Goal: Navigation & Orientation: Understand site structure

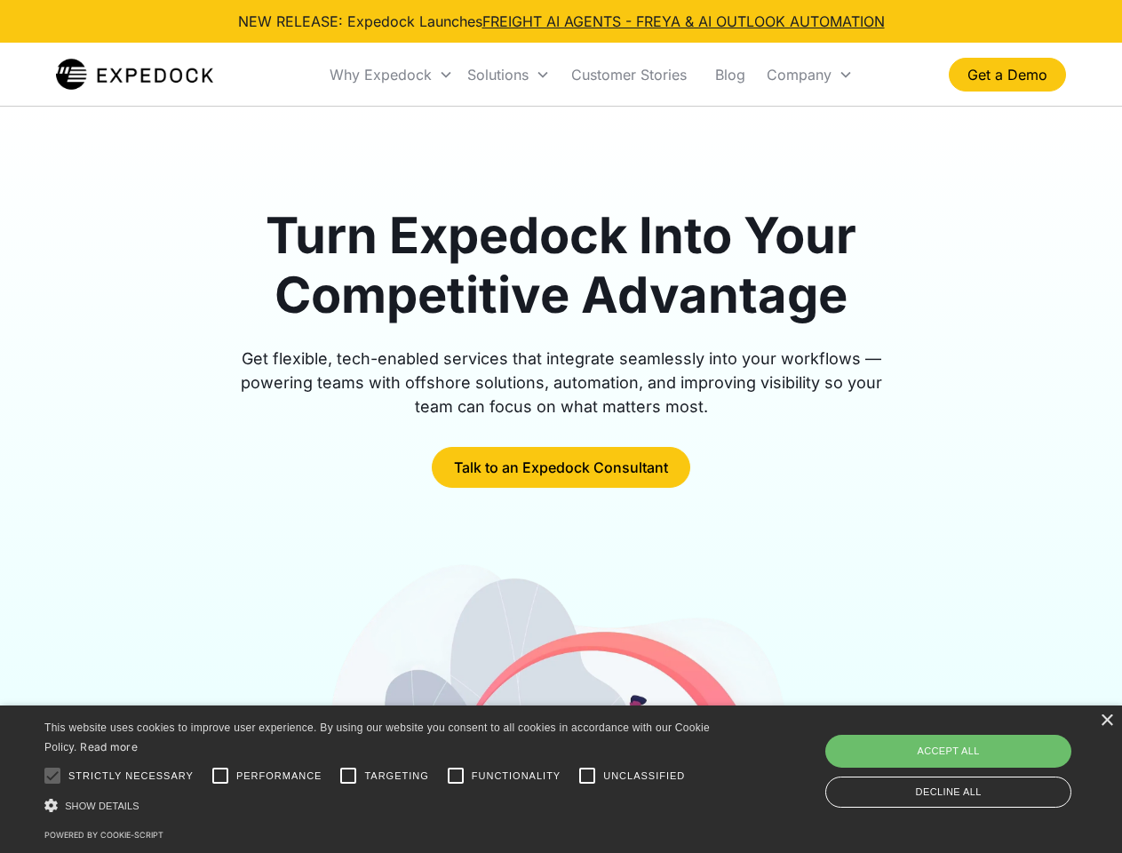
click at [392, 75] on div "Why Expedock" at bounding box center [381, 75] width 102 height 18
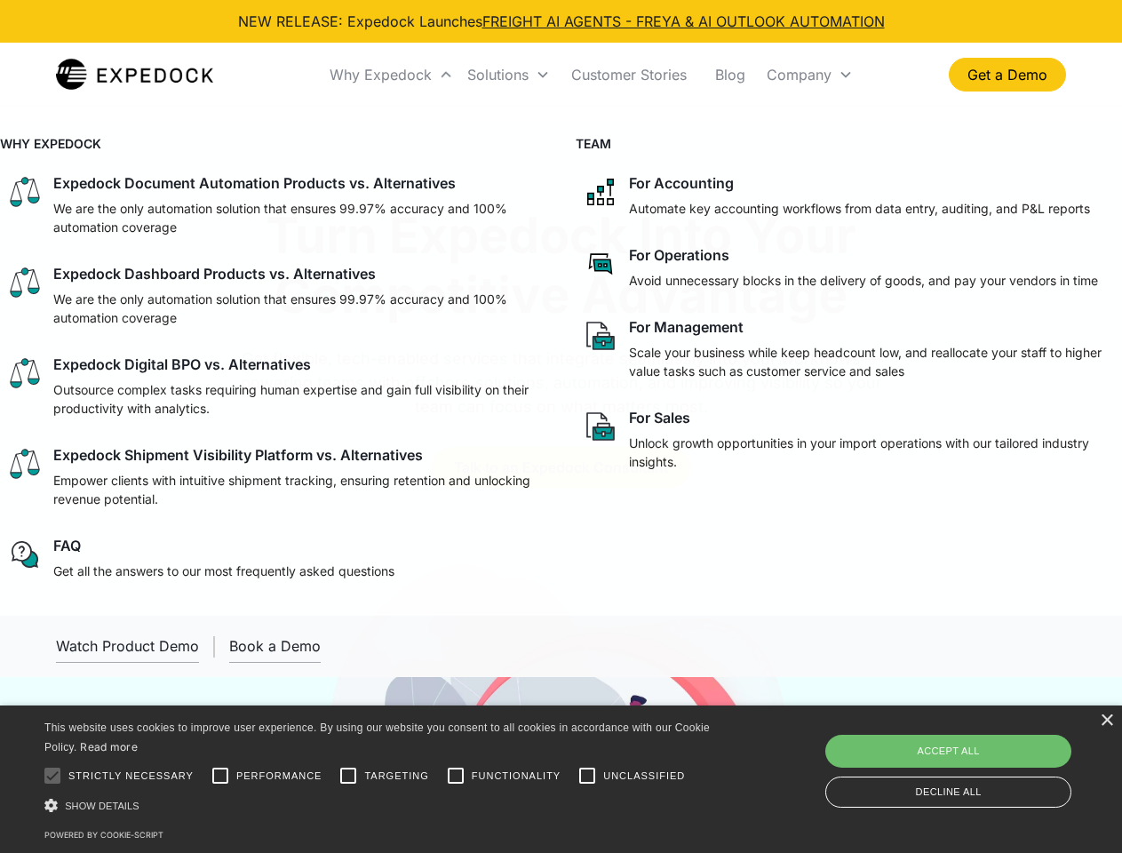
click at [508, 75] on div "Solutions" at bounding box center [497, 75] width 61 height 18
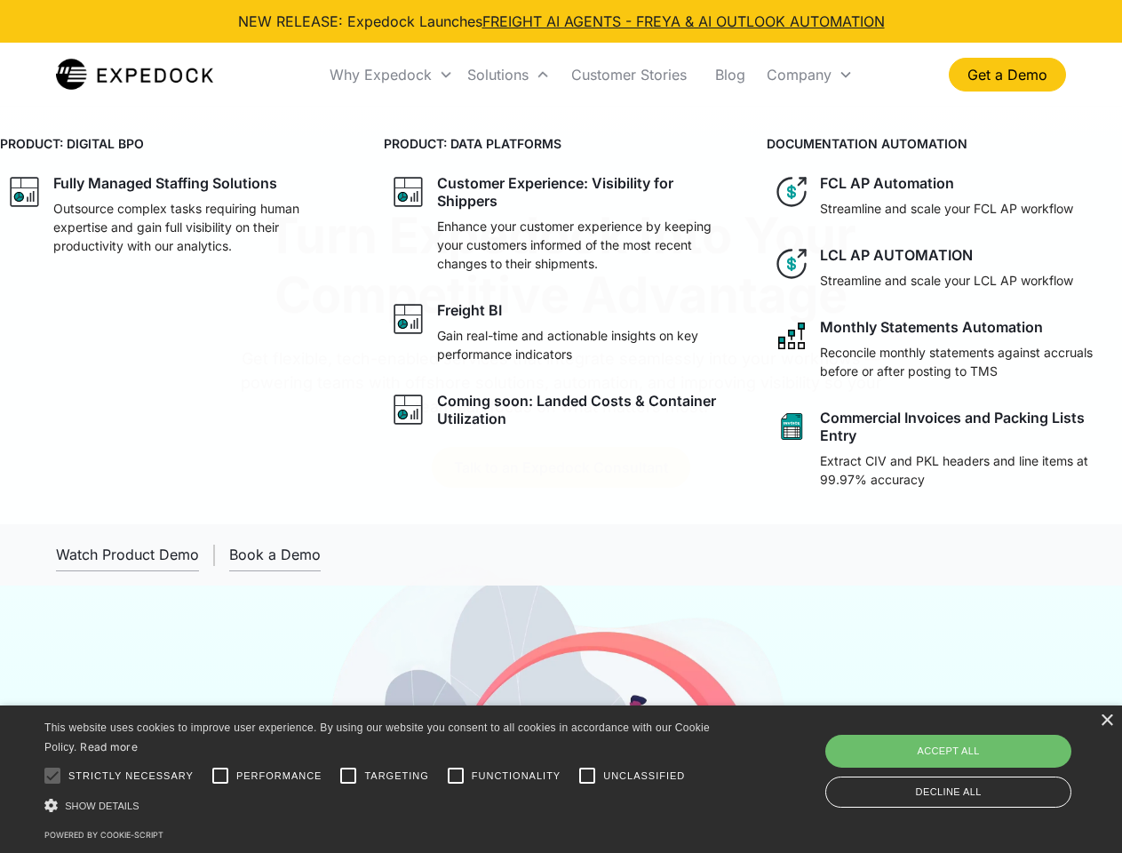
click at [809, 75] on div "Company" at bounding box center [798, 75] width 65 height 18
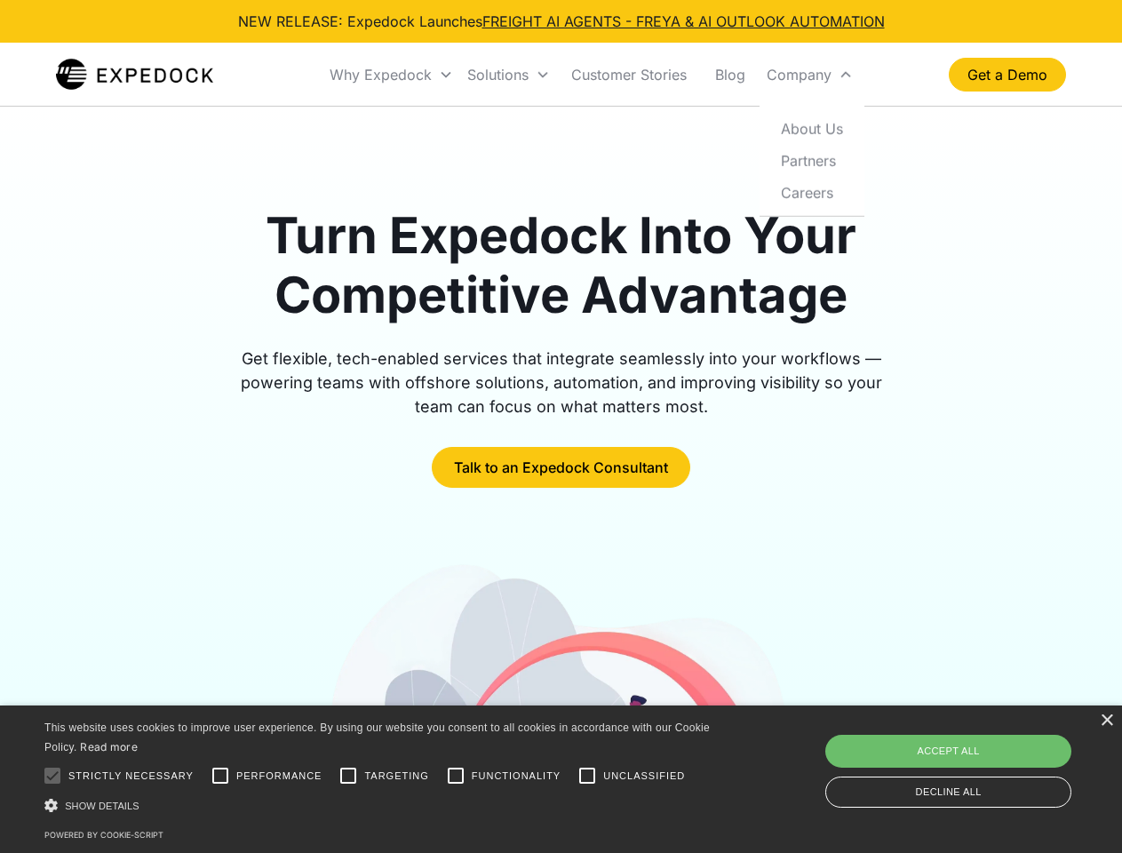
click at [52, 775] on div at bounding box center [53, 776] width 36 height 36
click at [220, 775] on input "Performance" at bounding box center [221, 776] width 36 height 36
checkbox input "true"
click at [348, 775] on input "Targeting" at bounding box center [348, 776] width 36 height 36
checkbox input "true"
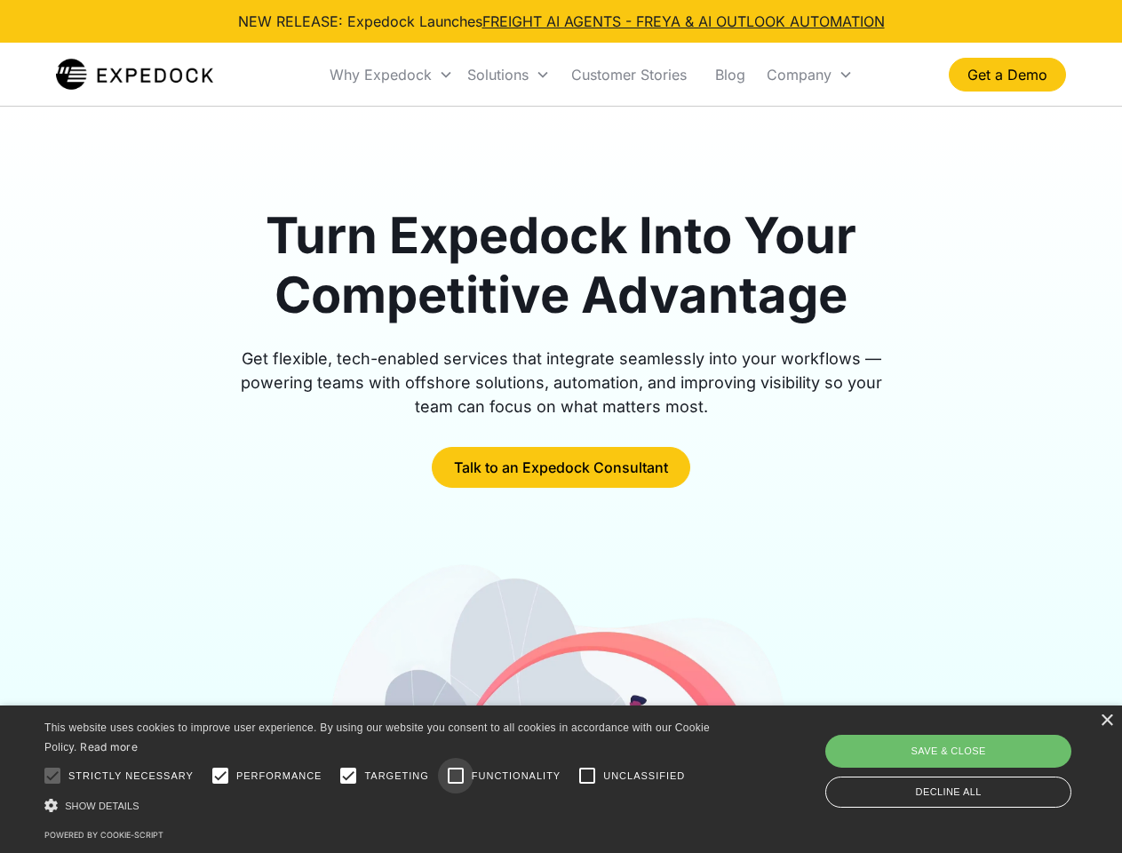
click at [456, 775] on input "Functionality" at bounding box center [456, 776] width 36 height 36
checkbox input "true"
click at [587, 775] on input "Unclassified" at bounding box center [587, 776] width 36 height 36
checkbox input "true"
click at [380, 805] on div "Show details Hide details" at bounding box center [379, 805] width 671 height 19
